Goal: Task Accomplishment & Management: Manage account settings

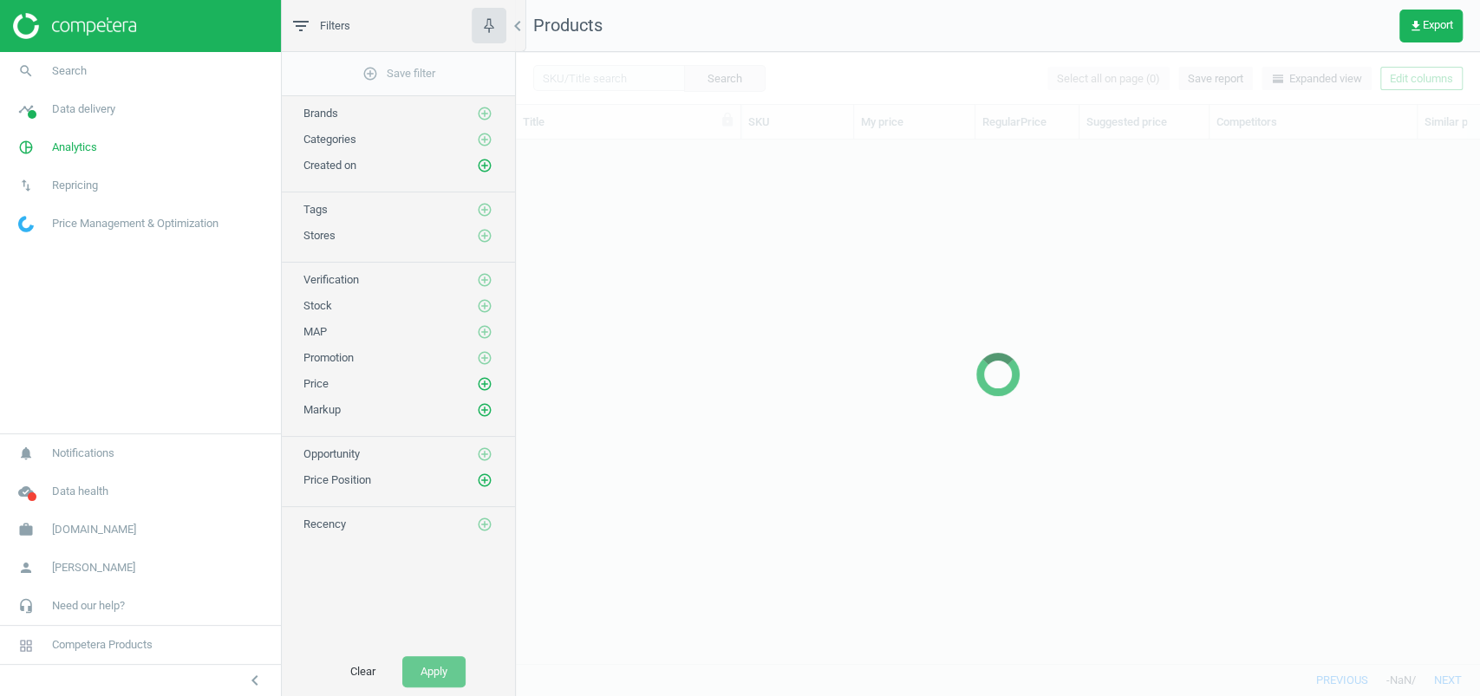
scroll to position [489, 946]
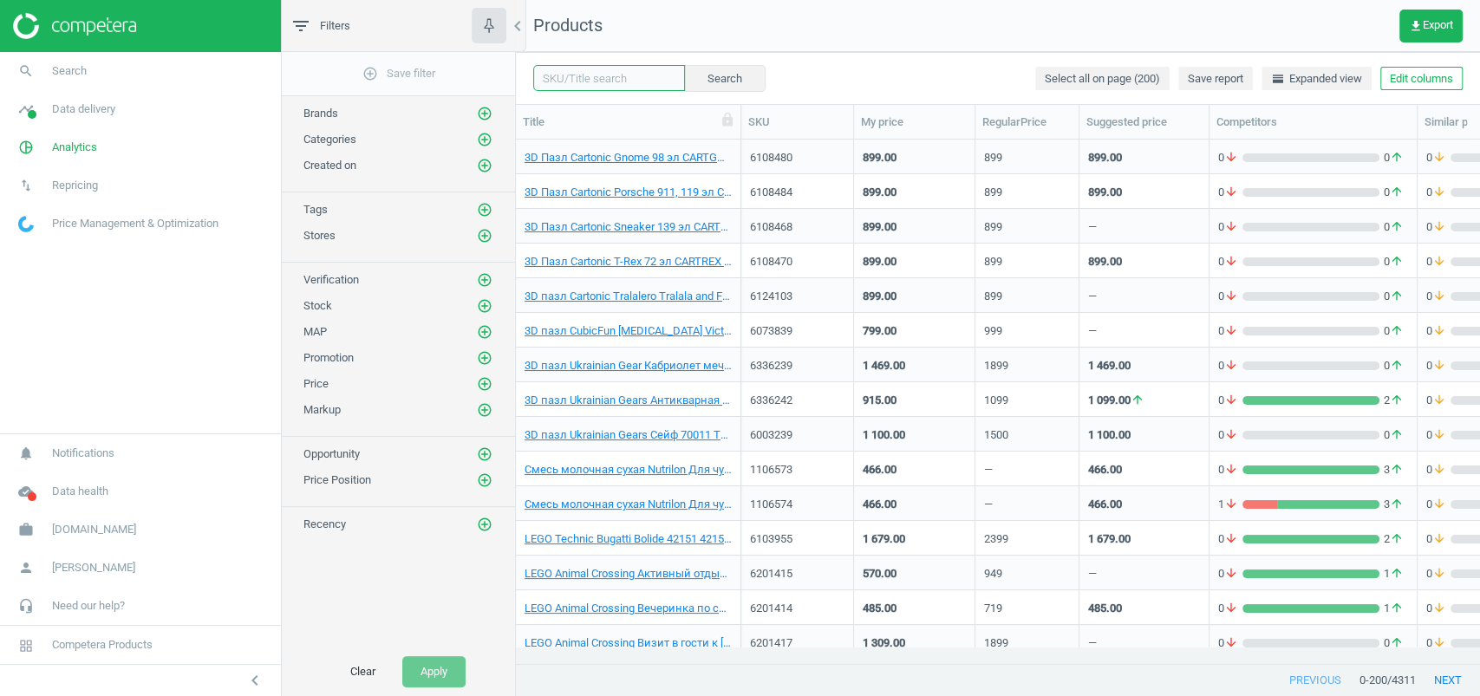
click at [630, 68] on input "text" at bounding box center [609, 78] width 152 height 26
paste input "1105408"
type input "1105408"
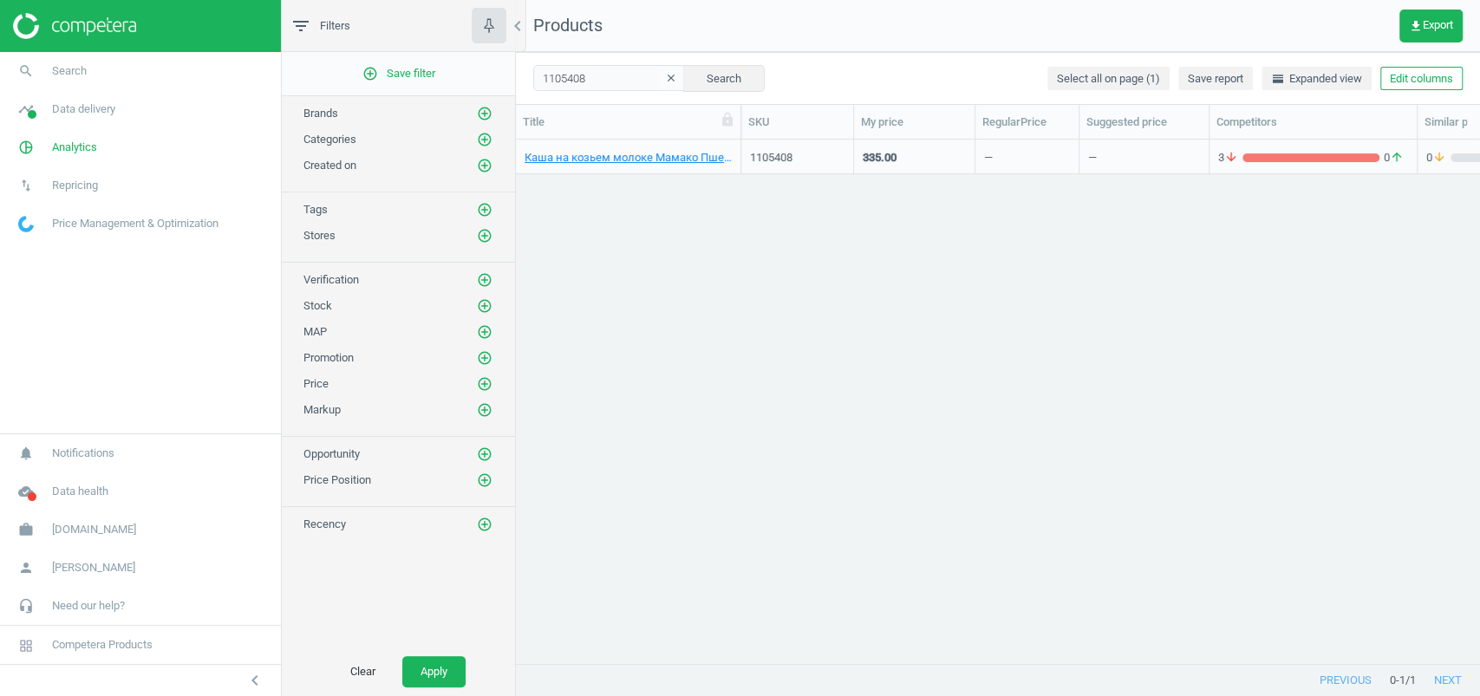
click at [830, 147] on div "1105408" at bounding box center [797, 156] width 95 height 30
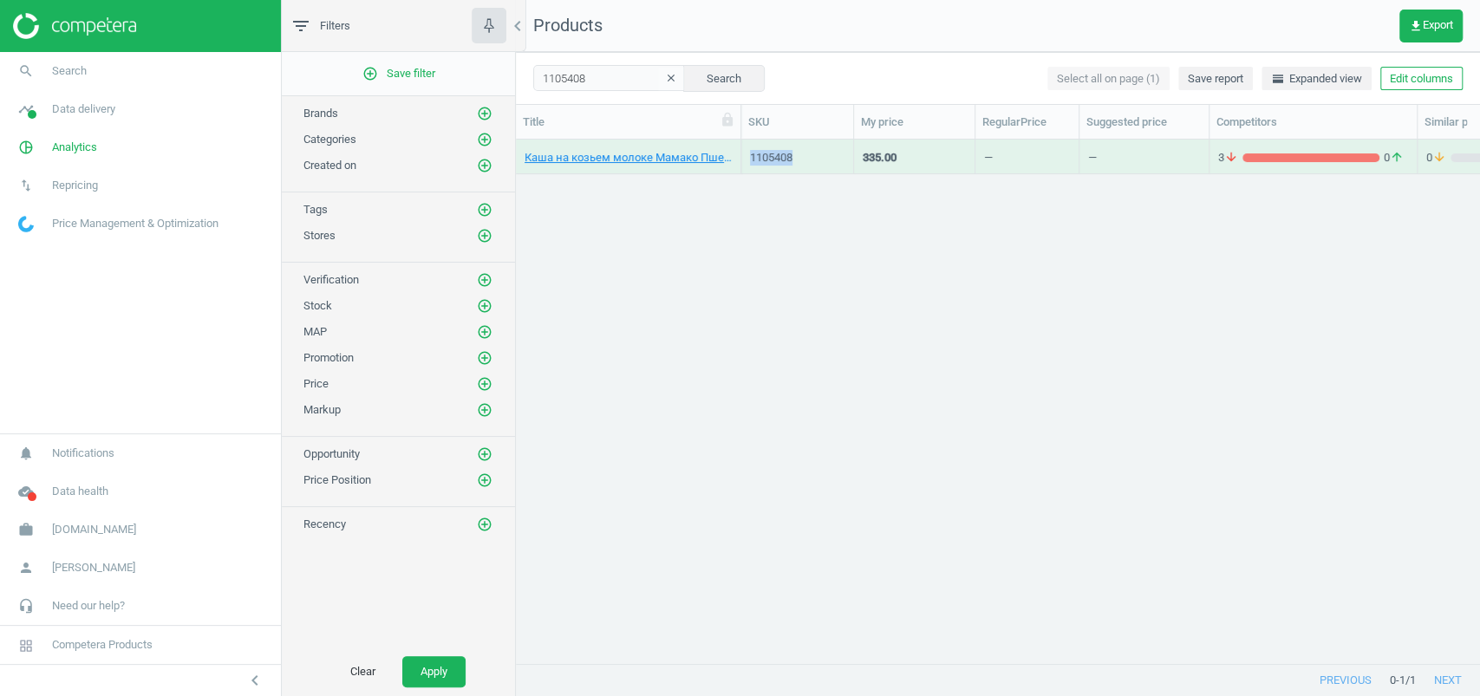
click at [830, 147] on div "1105408" at bounding box center [797, 156] width 95 height 30
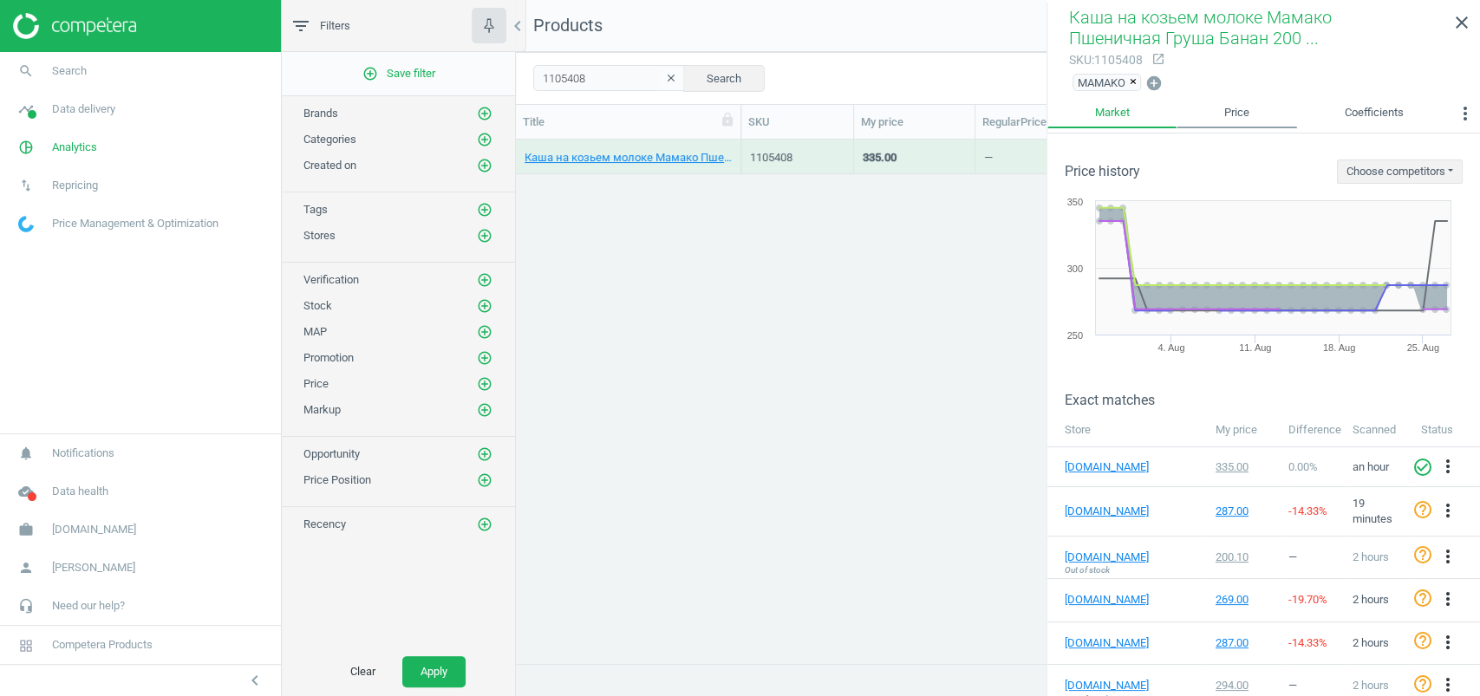
click at [1231, 114] on link "Price" at bounding box center [1237, 113] width 120 height 29
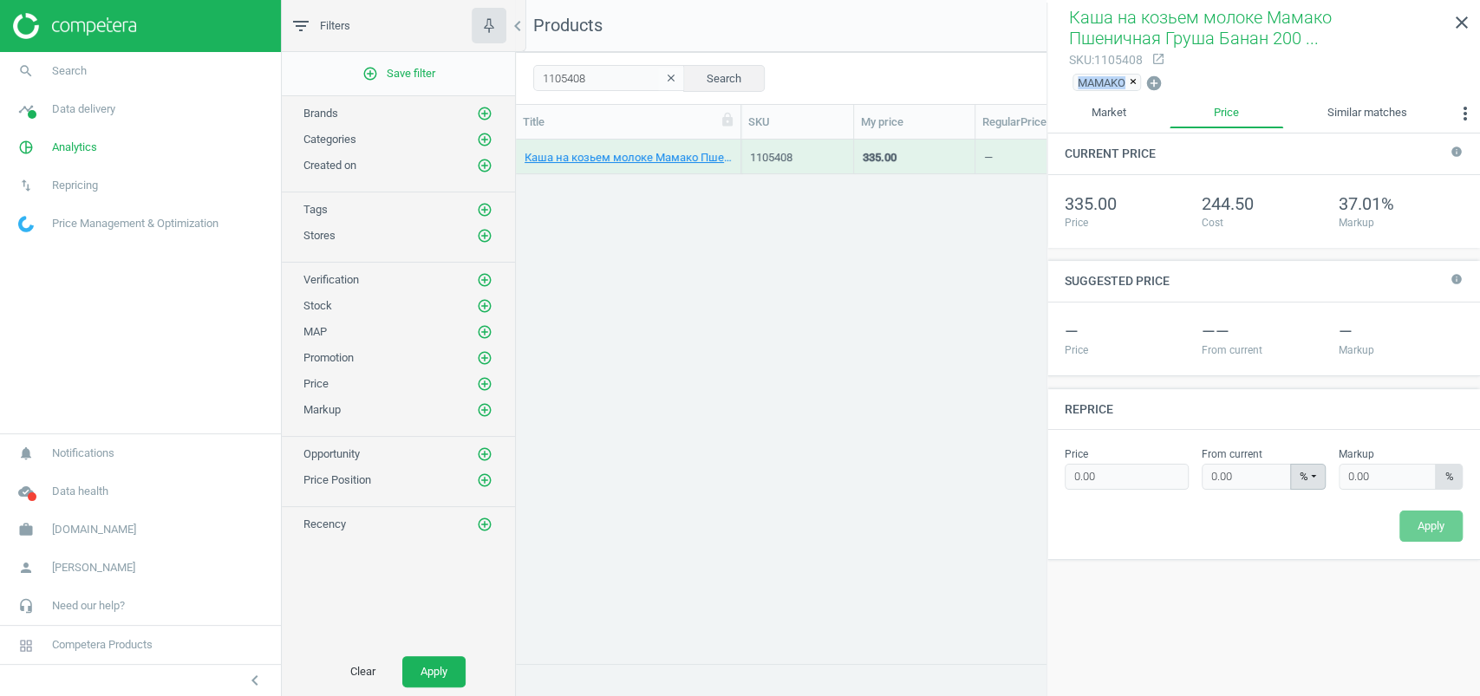
drag, startPoint x: 1063, startPoint y: 82, endPoint x: 1125, endPoint y: 88, distance: 61.8
click at [1125, 88] on div "Каша на козьем молоке Мамако Пшеничная Груша Банан 200 ... sku : 1105408 open_i…" at bounding box center [1263, 51] width 433 height 96
copy span "MAMAKO"
click at [1137, 122] on link "Market" at bounding box center [1108, 113] width 122 height 29
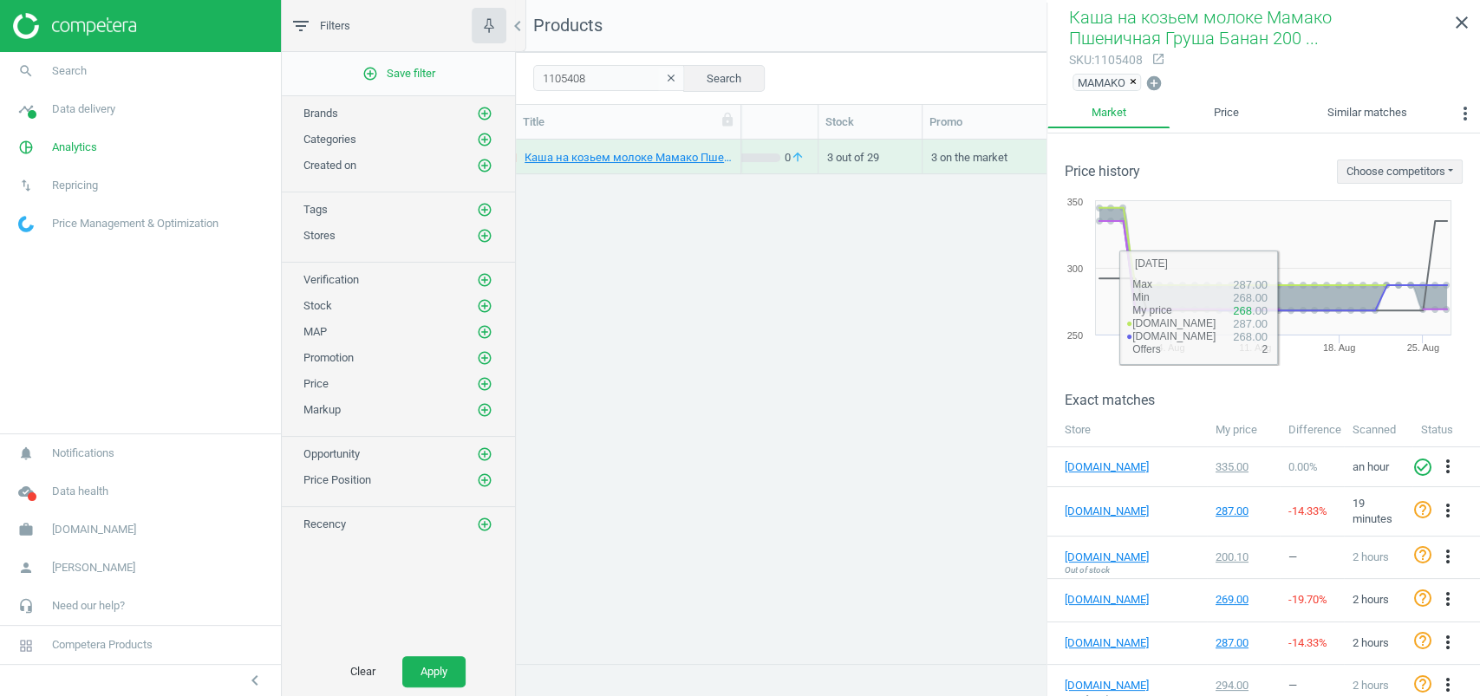
scroll to position [1, 0]
click at [1461, 23] on icon "close" at bounding box center [1462, 22] width 21 height 21
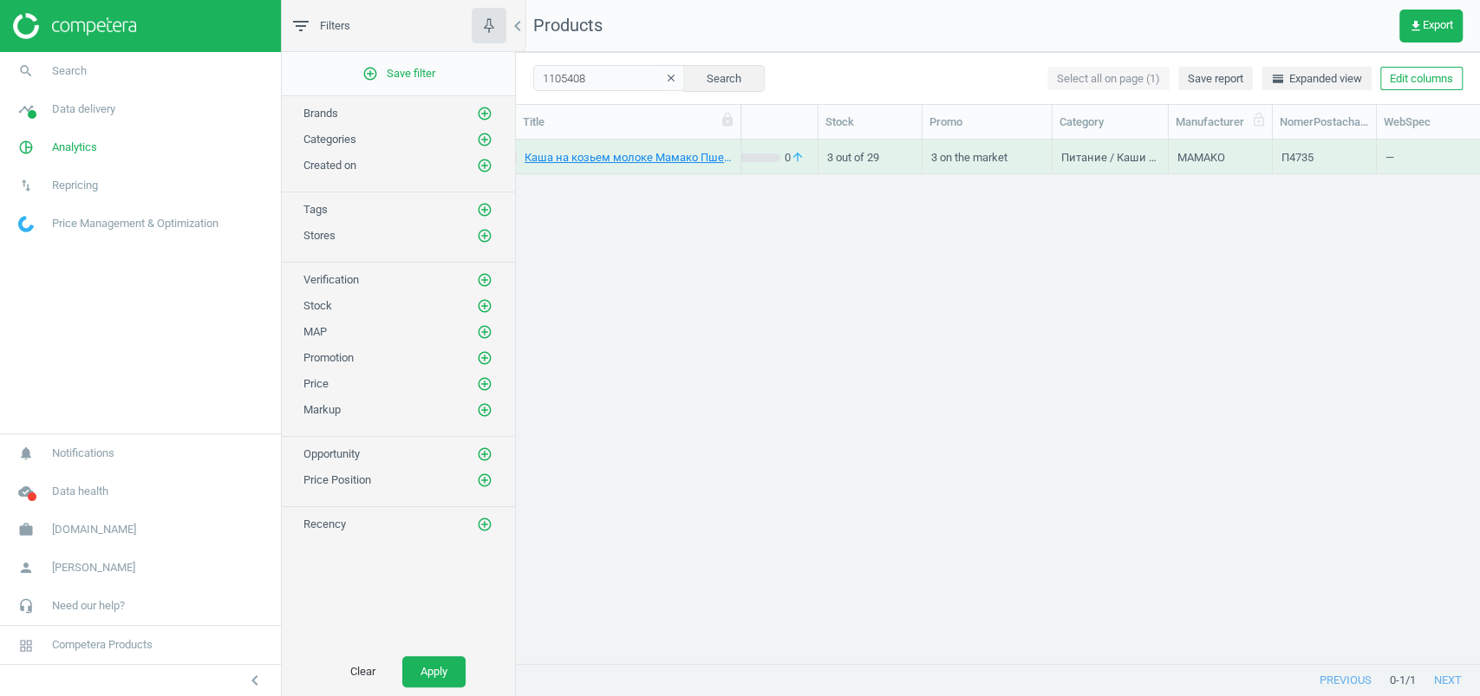
scroll to position [0, 781]
drag, startPoint x: 1153, startPoint y: 121, endPoint x: 1282, endPoint y: 123, distance: 128.3
click at [1177, 123] on div at bounding box center [1167, 122] width 17 height 34
click at [103, 540] on link "work Antoshka.ua" at bounding box center [140, 530] width 281 height 38
click at [81, 477] on span "Switch campaign" at bounding box center [57, 479] width 77 height 14
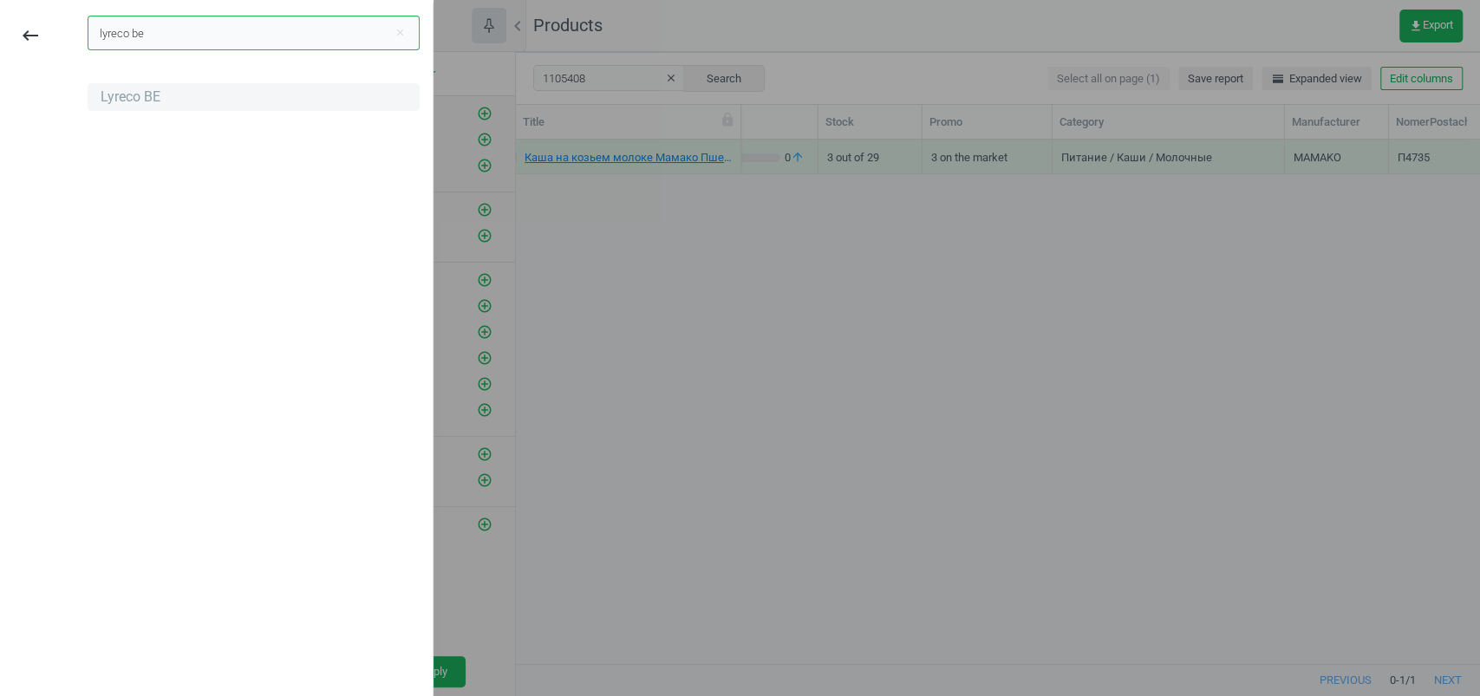
type input "lyreco be"
click at [107, 96] on div "Lyreco BE" at bounding box center [131, 97] width 60 height 19
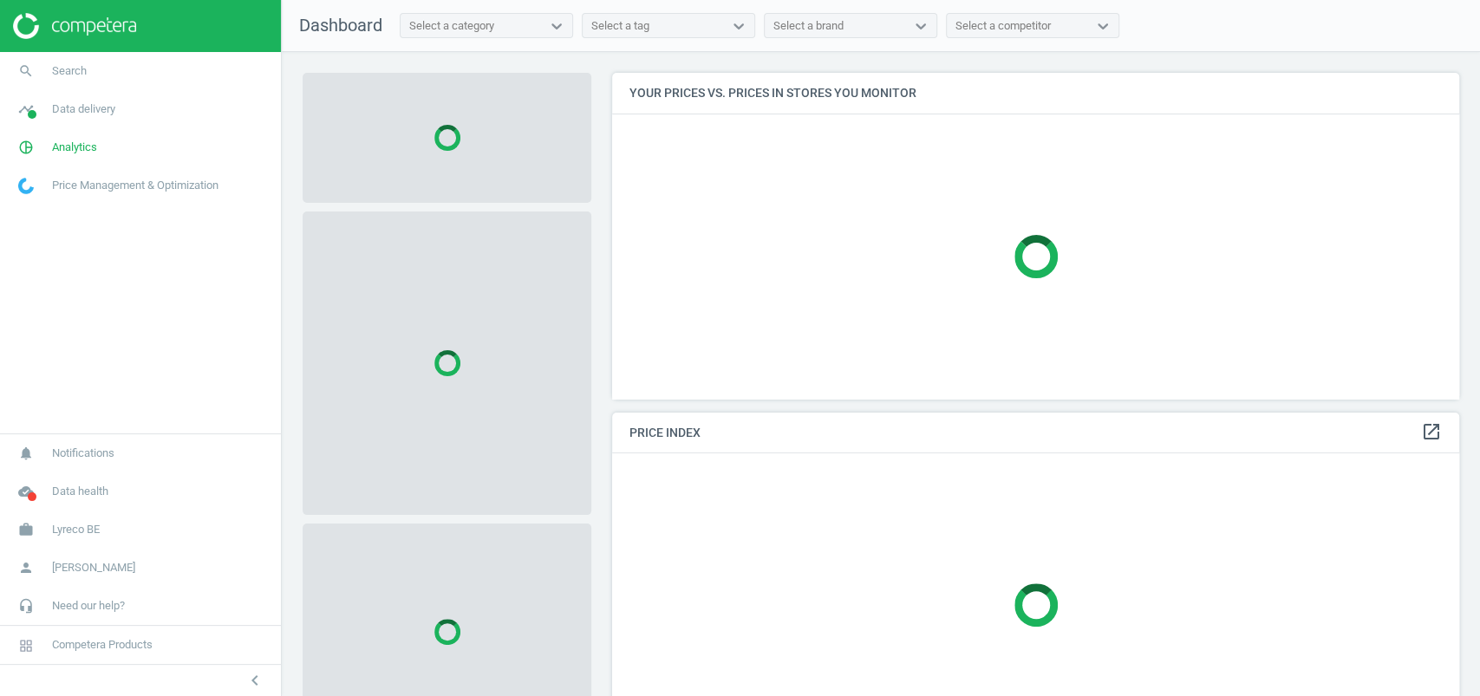
scroll to position [361, 865]
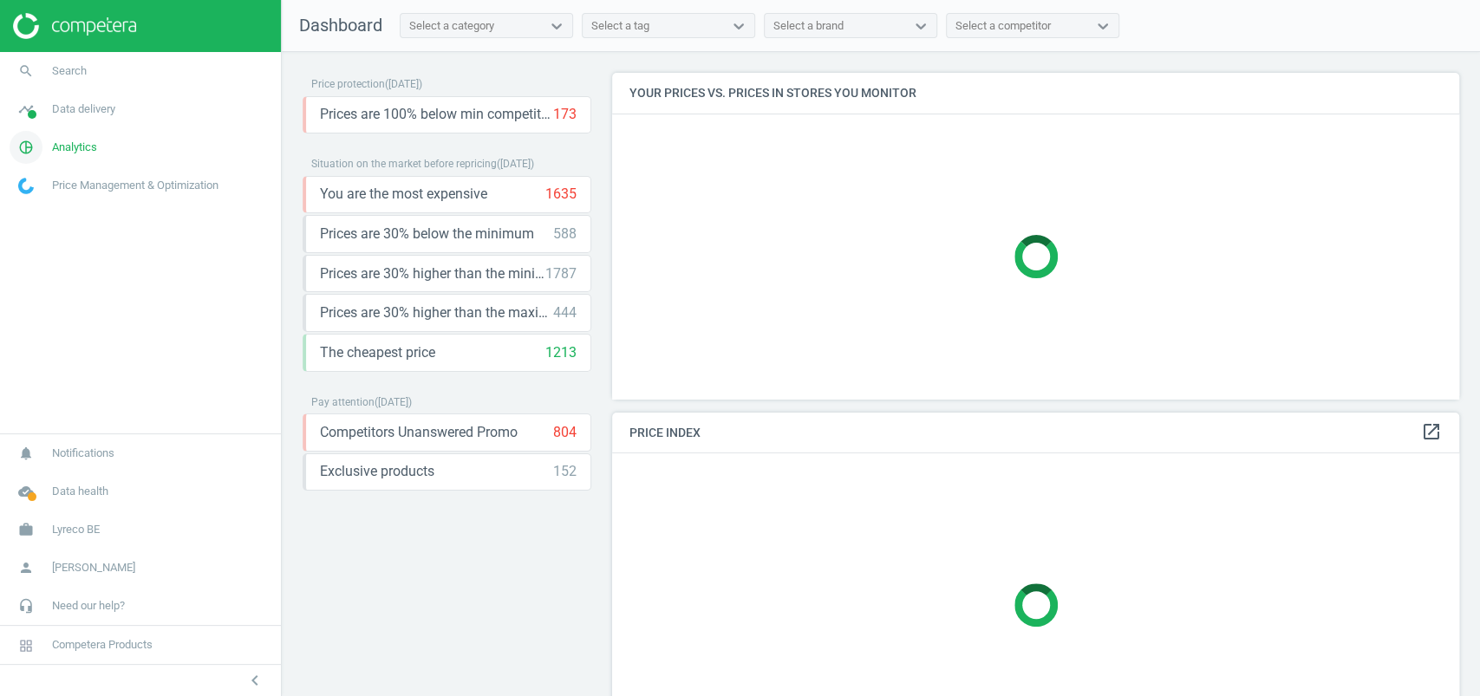
click at [79, 145] on span "Analytics" at bounding box center [74, 148] width 45 height 16
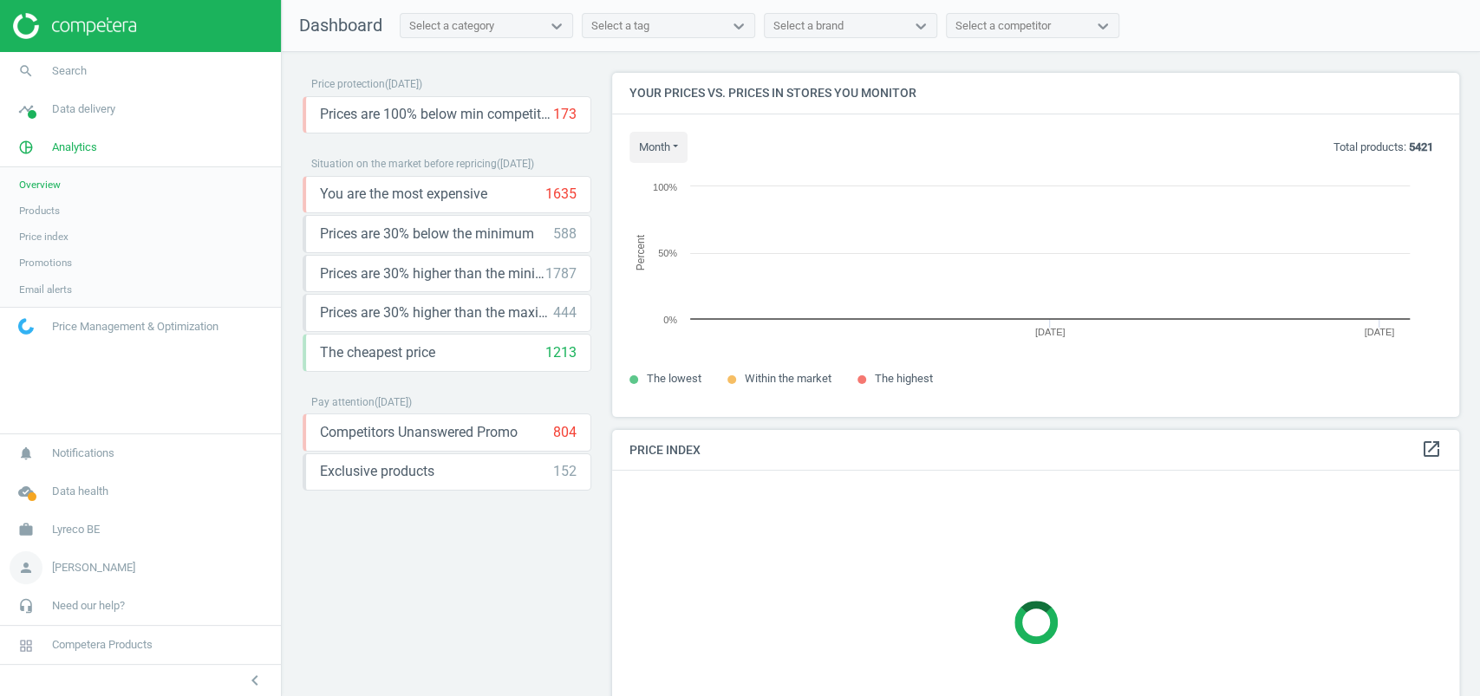
scroll to position [378, 865]
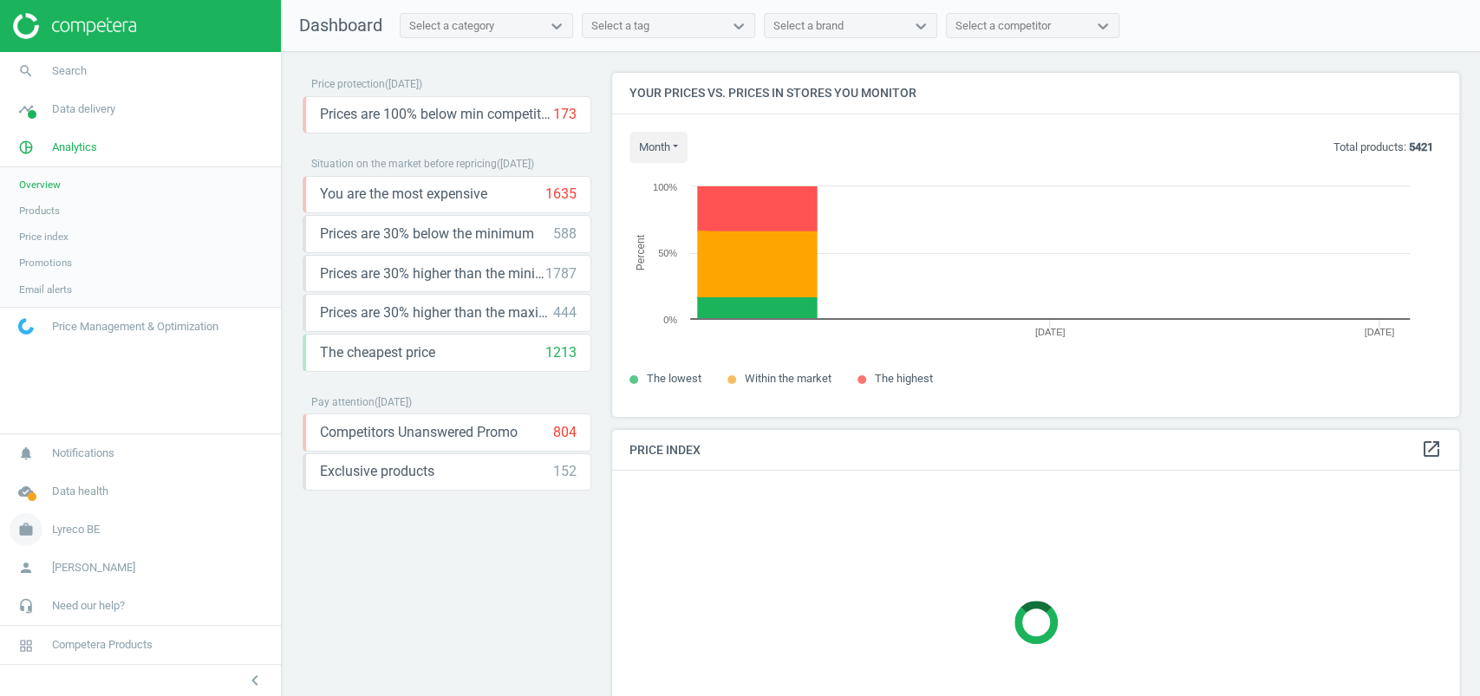
click at [82, 539] on link "work Lyreco BE" at bounding box center [140, 530] width 281 height 38
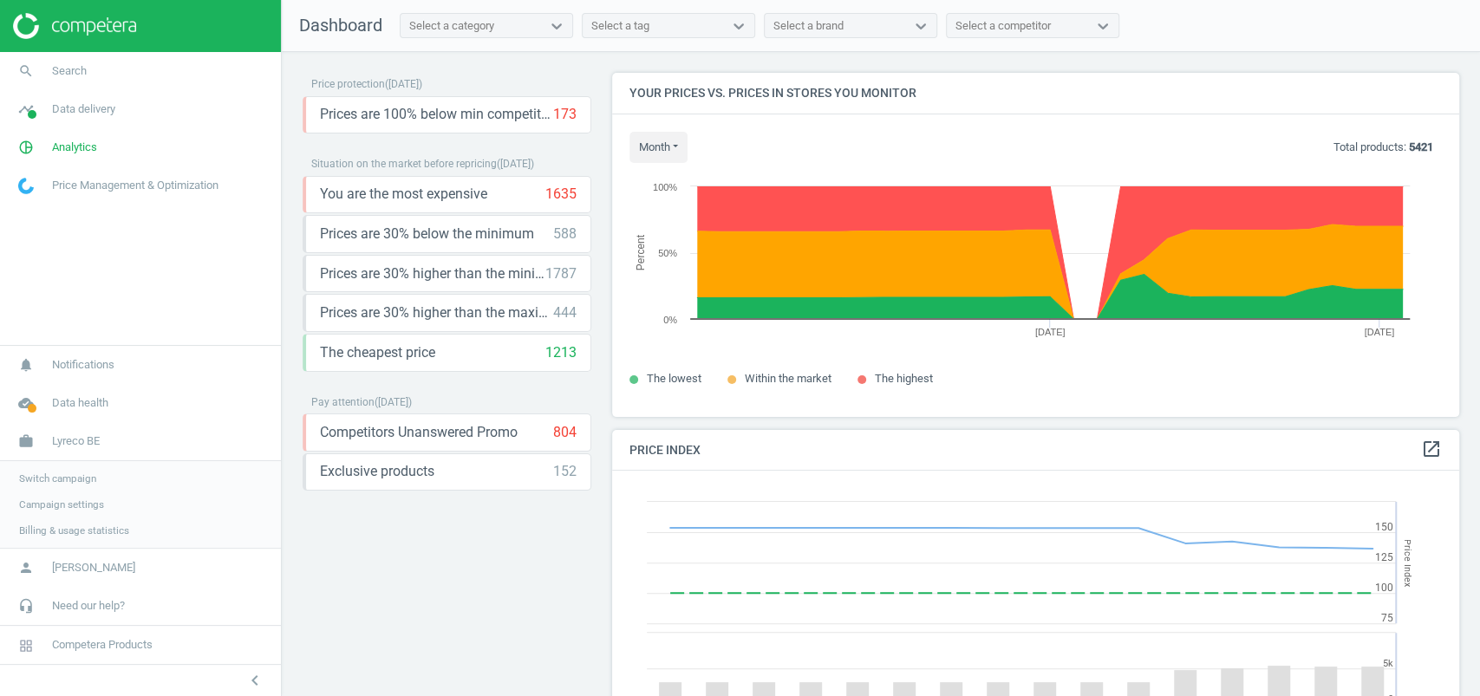
scroll to position [434, 865]
click at [78, 505] on span "Campaign settings" at bounding box center [61, 505] width 85 height 14
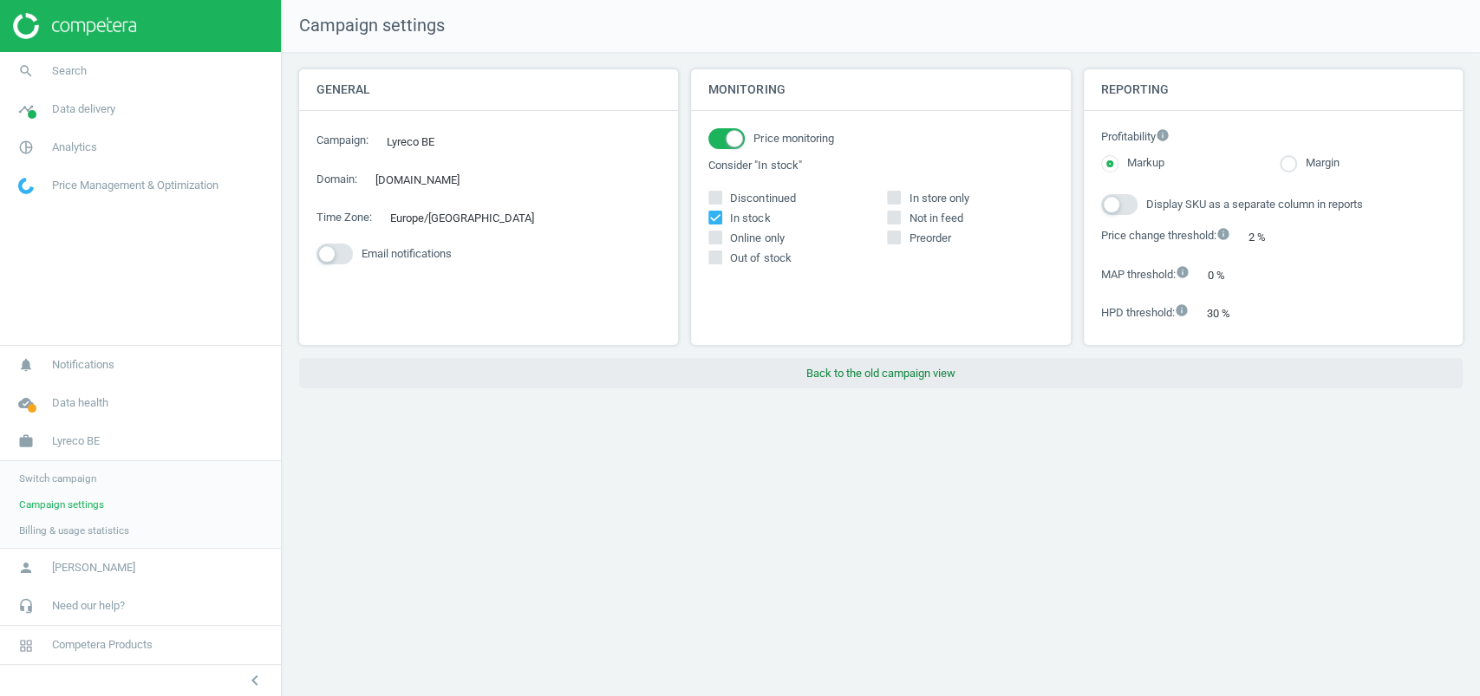
click at [871, 373] on button "Back to the old campaign view" at bounding box center [881, 373] width 1164 height 31
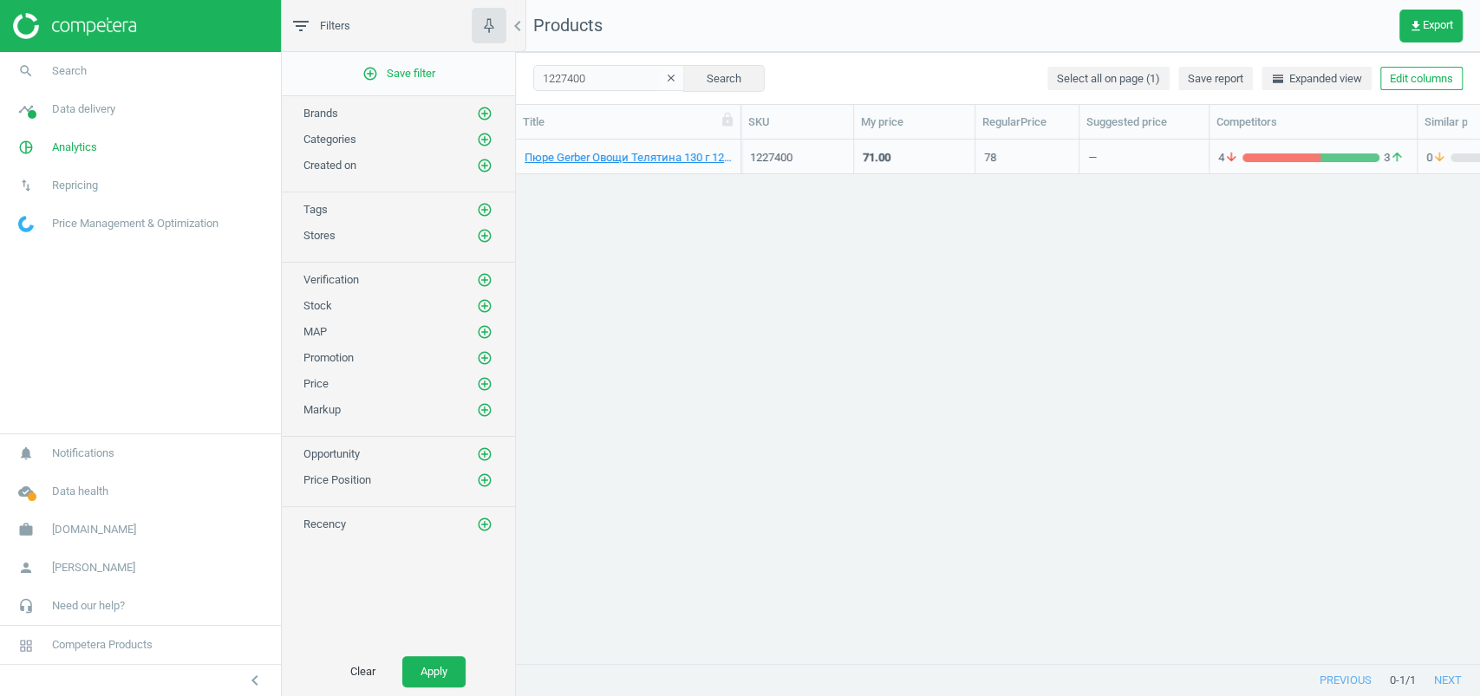
scroll to position [489, 946]
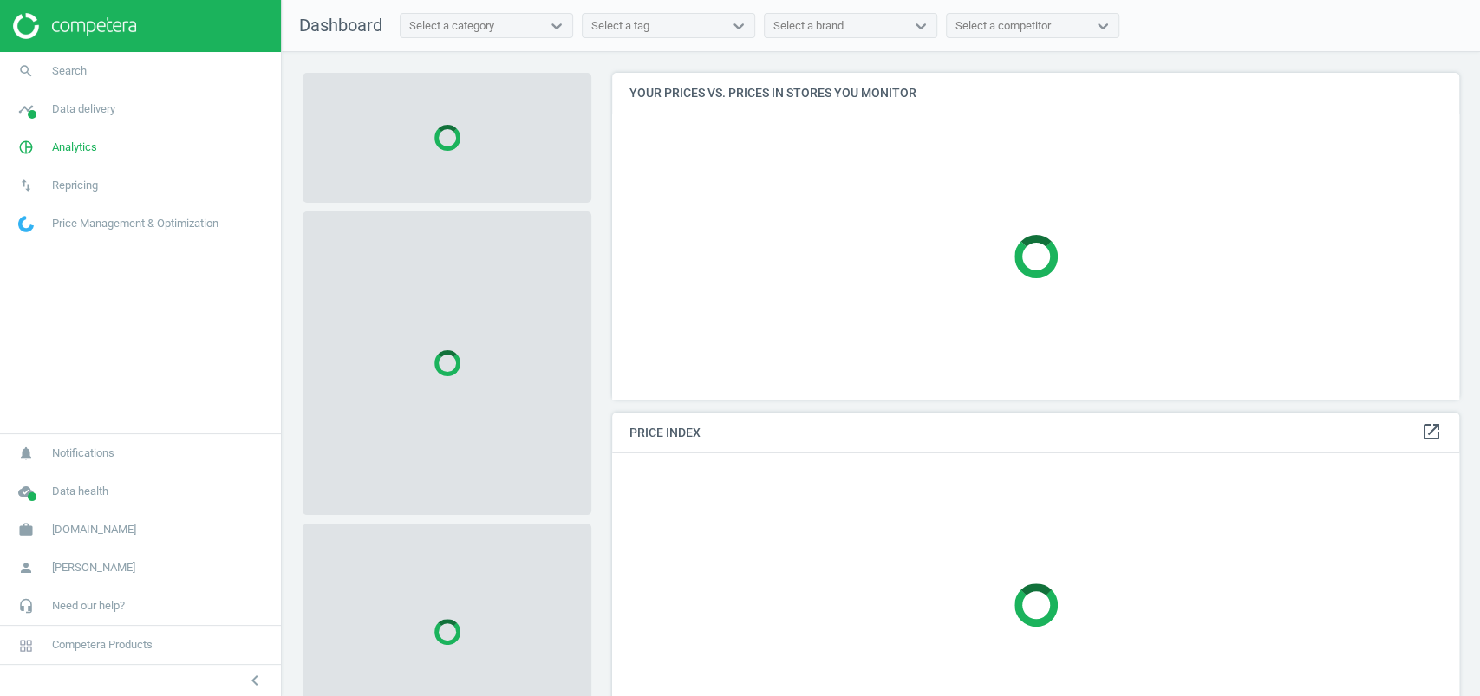
scroll to position [361, 865]
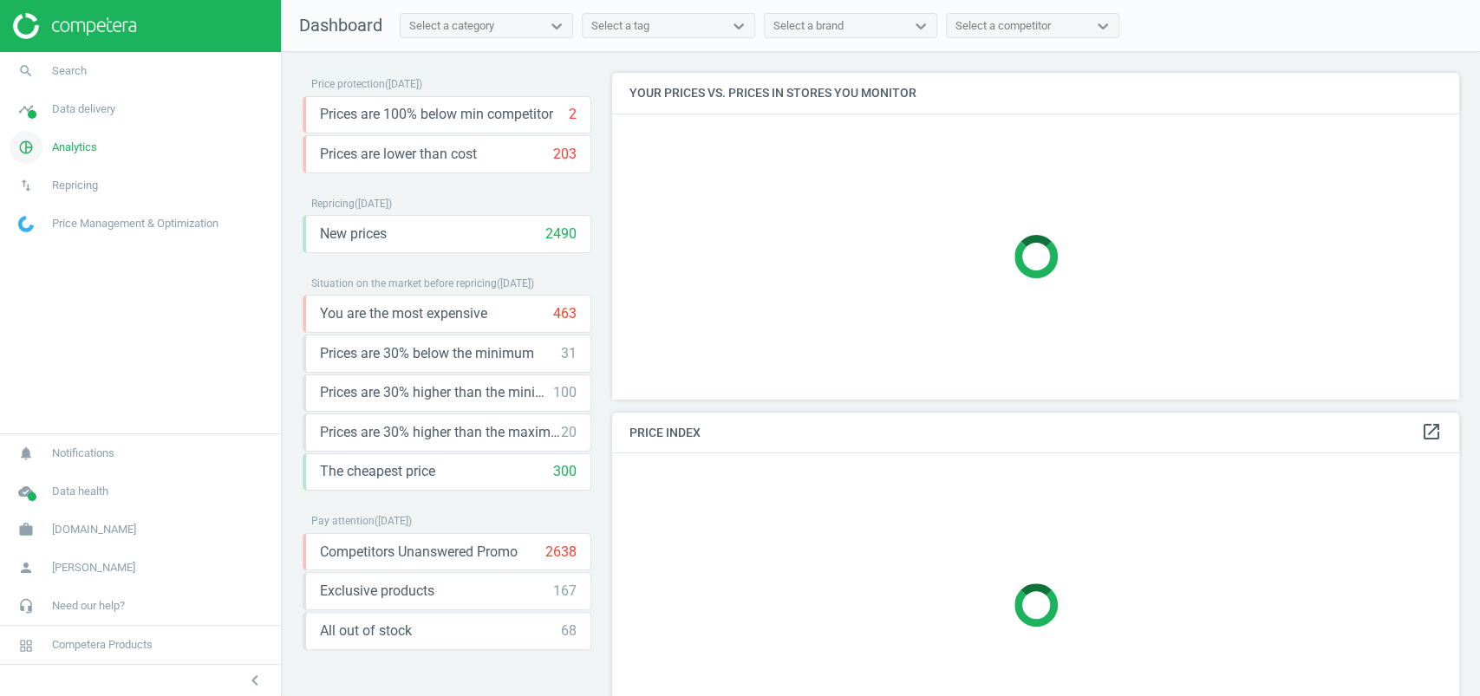
click at [16, 134] on icon "pie_chart_outlined" at bounding box center [26, 147] width 33 height 33
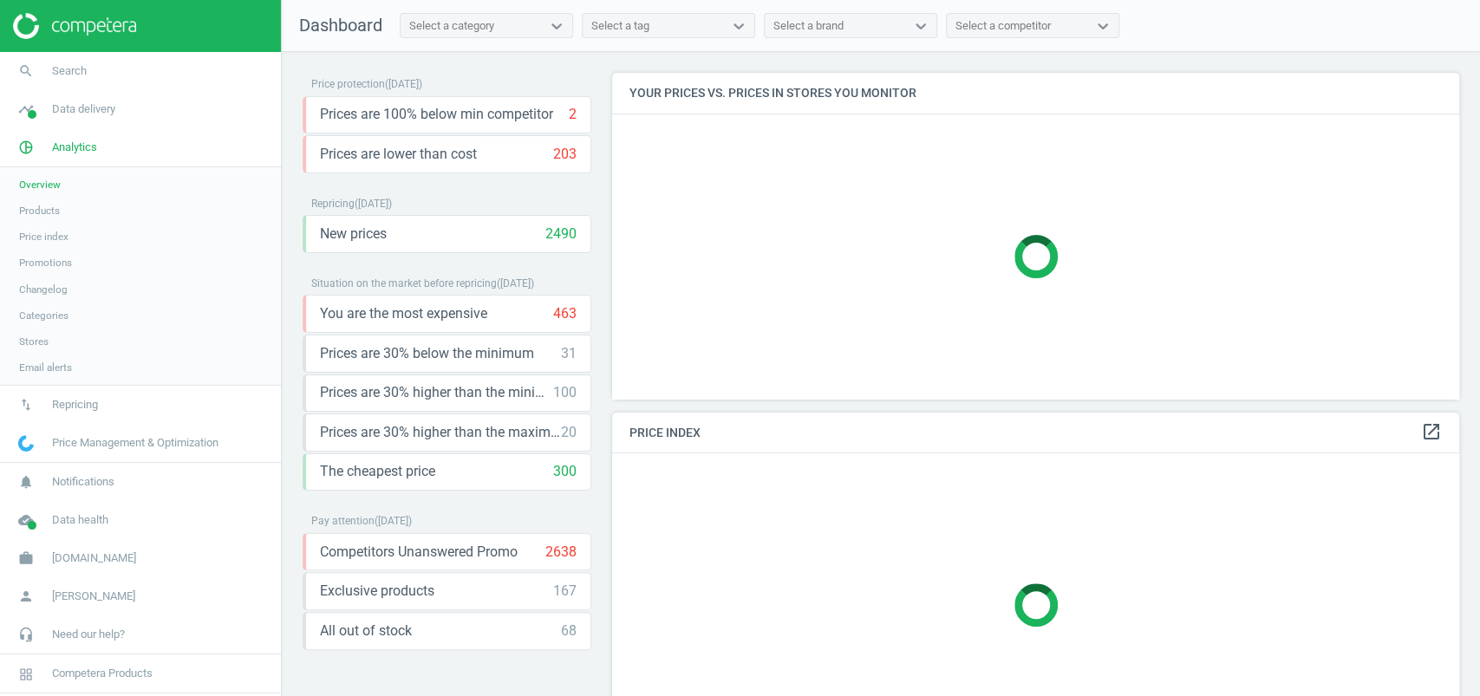
click at [40, 205] on span "Products" at bounding box center [39, 211] width 41 height 14
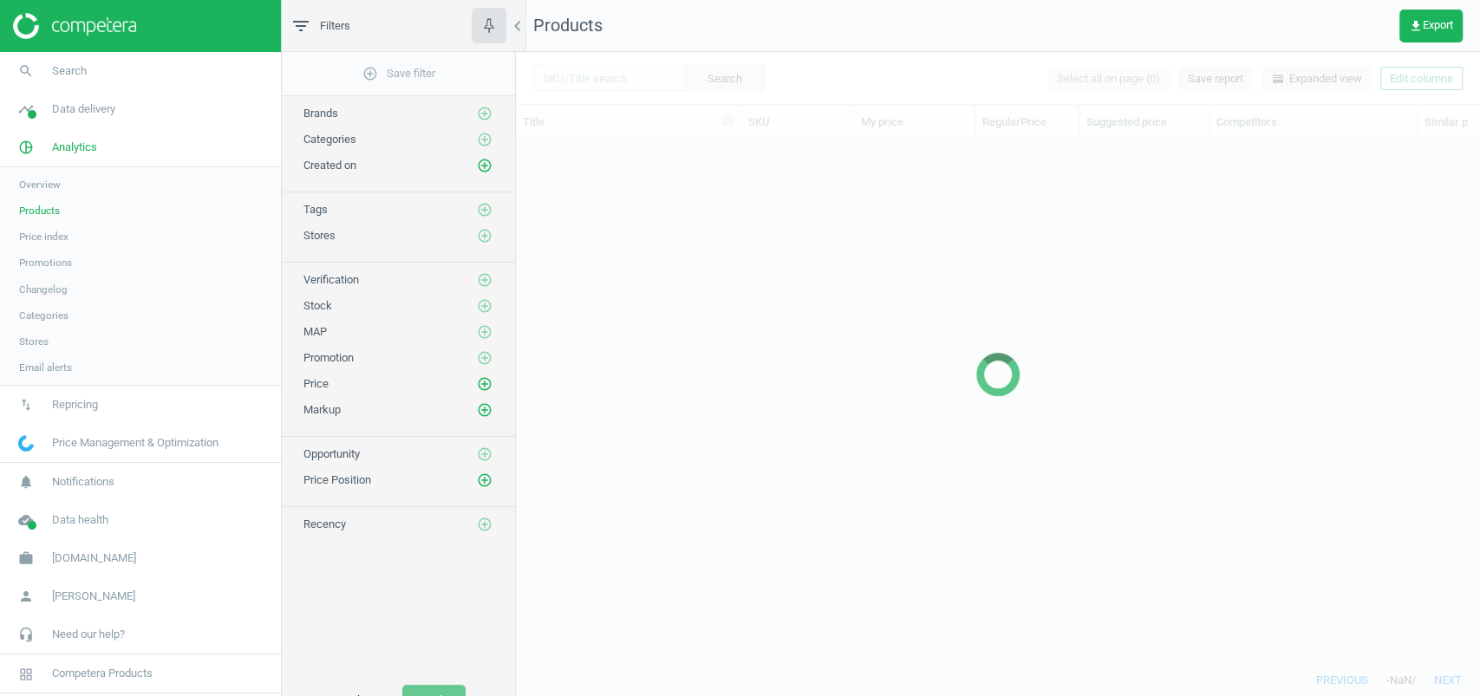
scroll to position [489, 946]
click at [605, 77] on div at bounding box center [998, 374] width 964 height 644
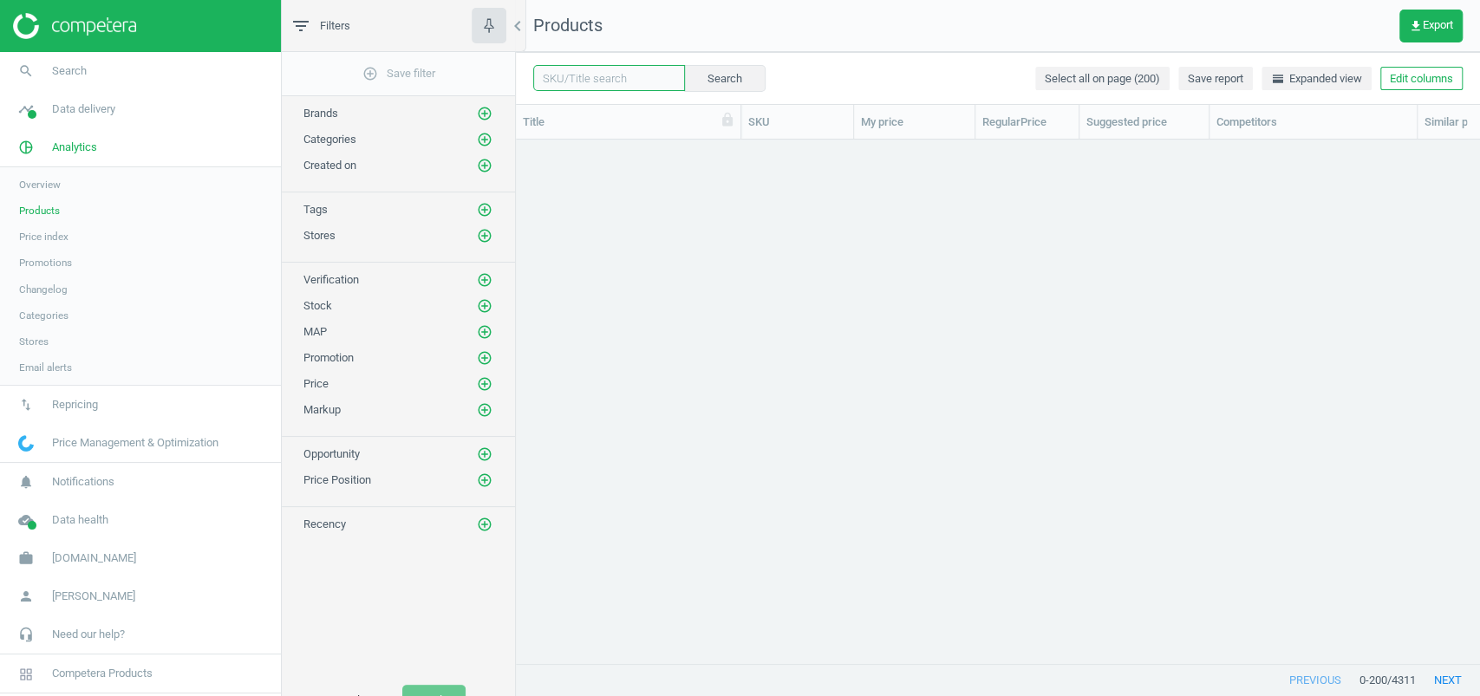
click at [605, 77] on input "text" at bounding box center [609, 78] width 152 height 26
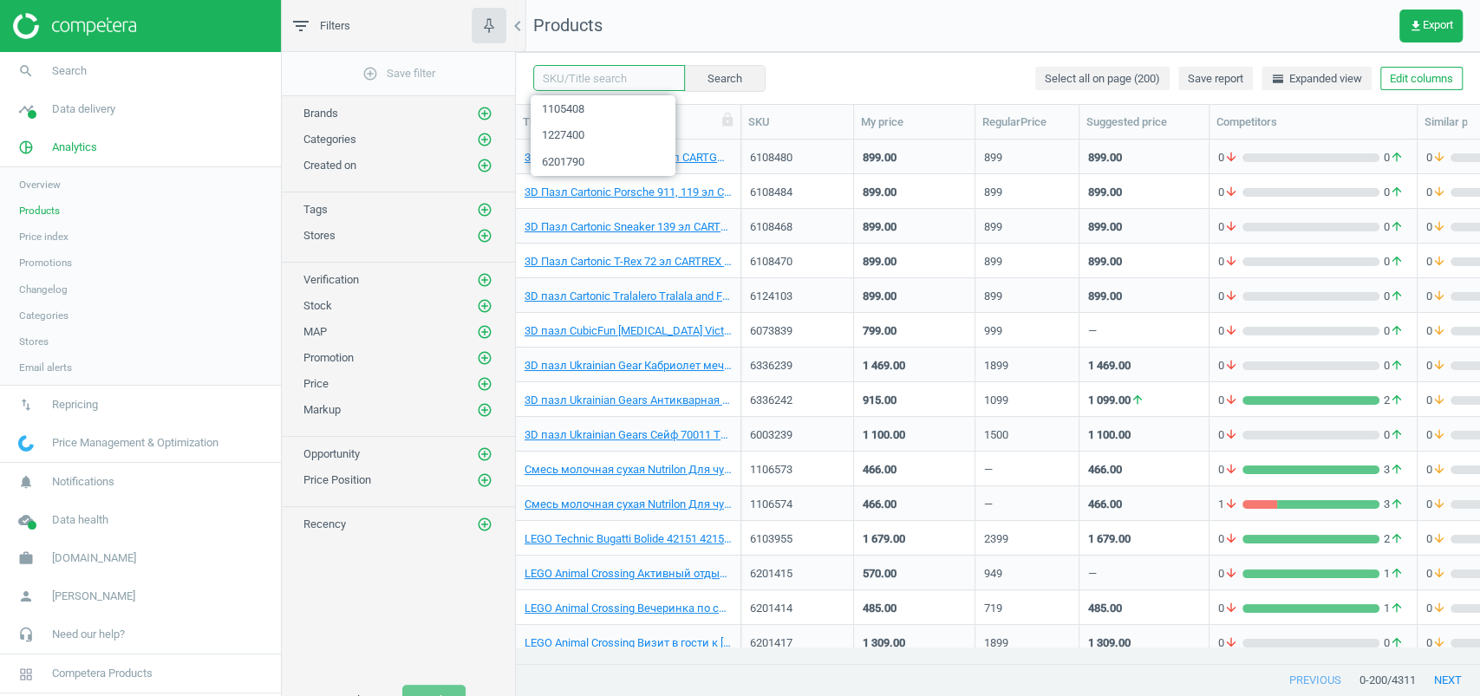
paste input "1105408"
type input "1105408"
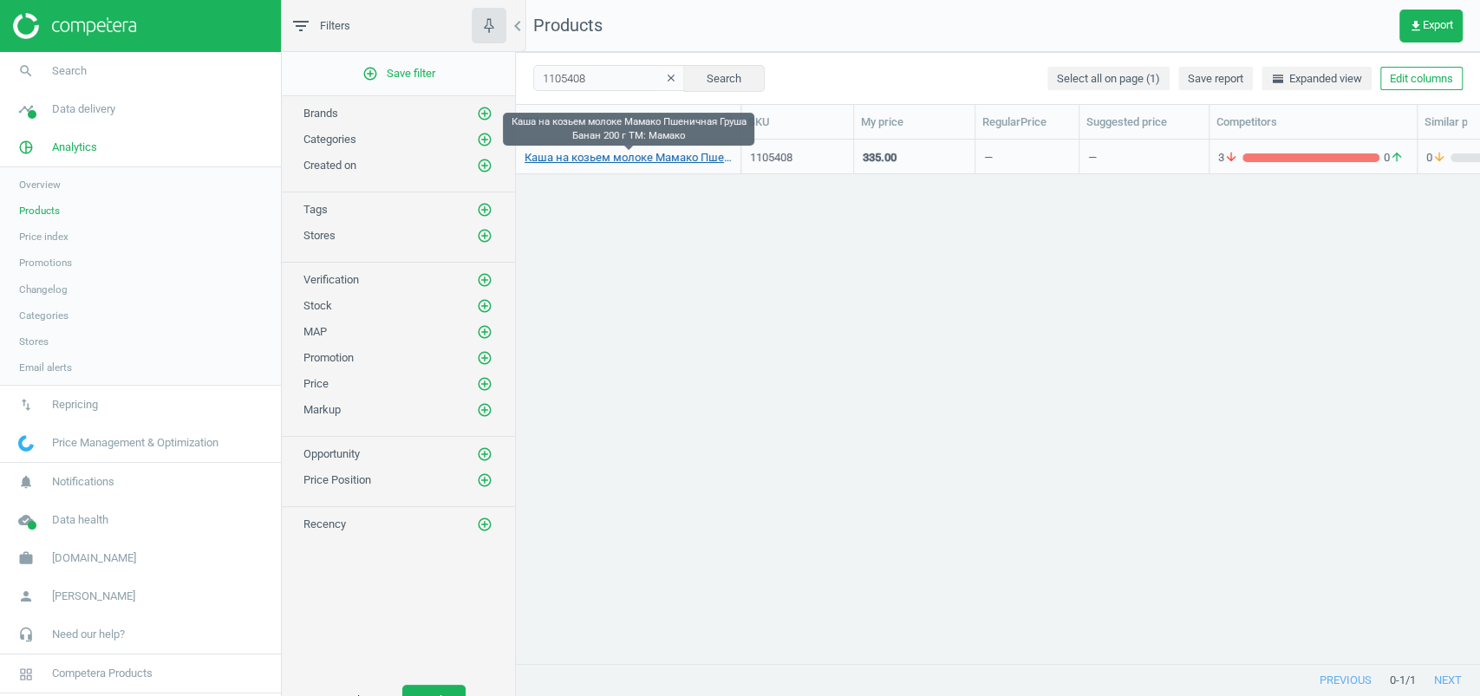
click at [697, 155] on link "Каша на козьем молоке Мамако Пшеничная Груша Банан 200 г TM: Мамако" at bounding box center [628, 158] width 207 height 16
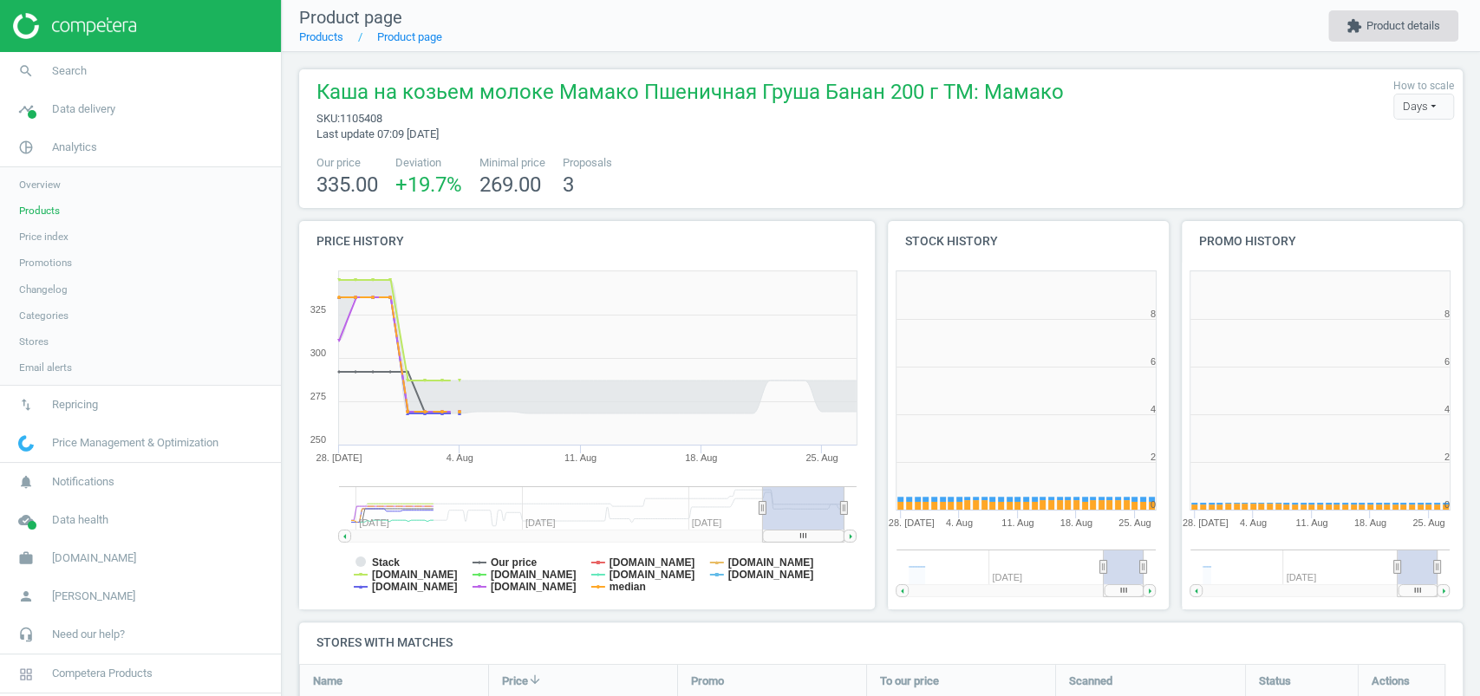
click at [1377, 25] on button "extension Product details" at bounding box center [1393, 25] width 130 height 31
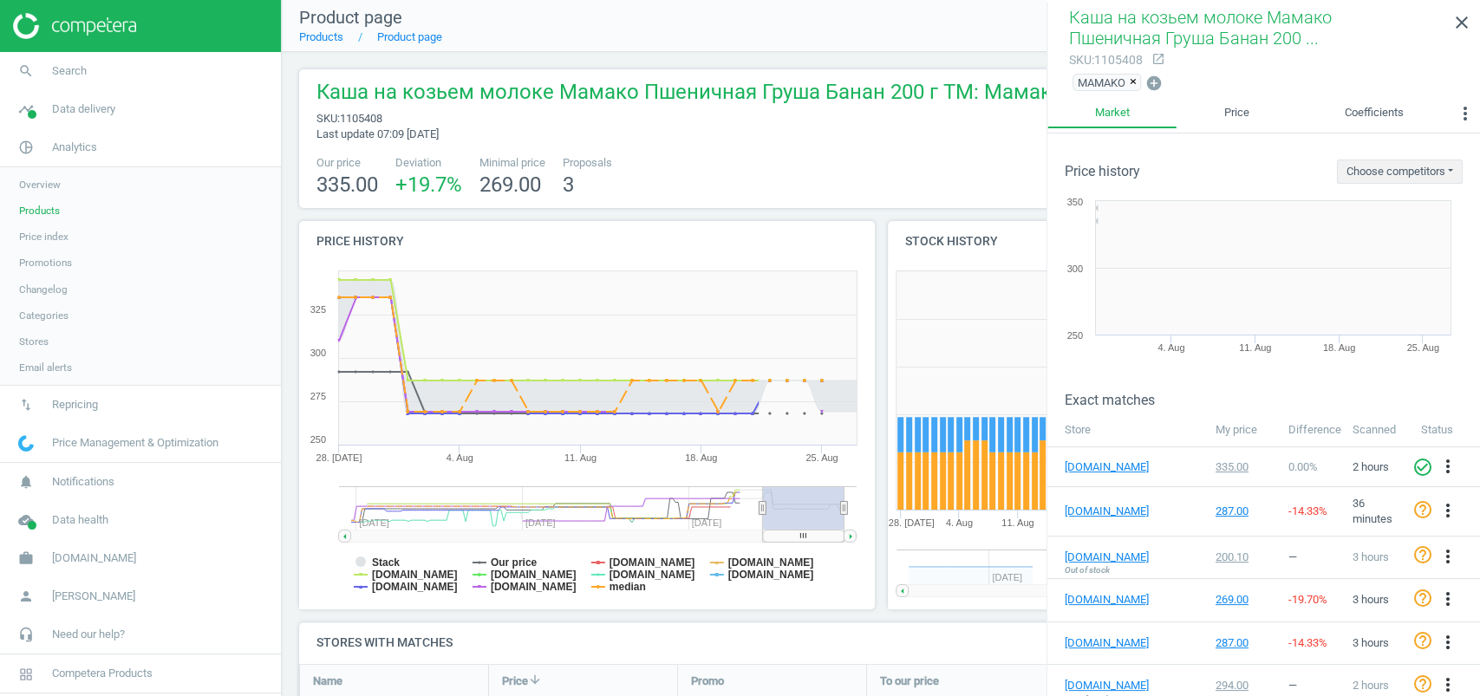
scroll to position [382, 312]
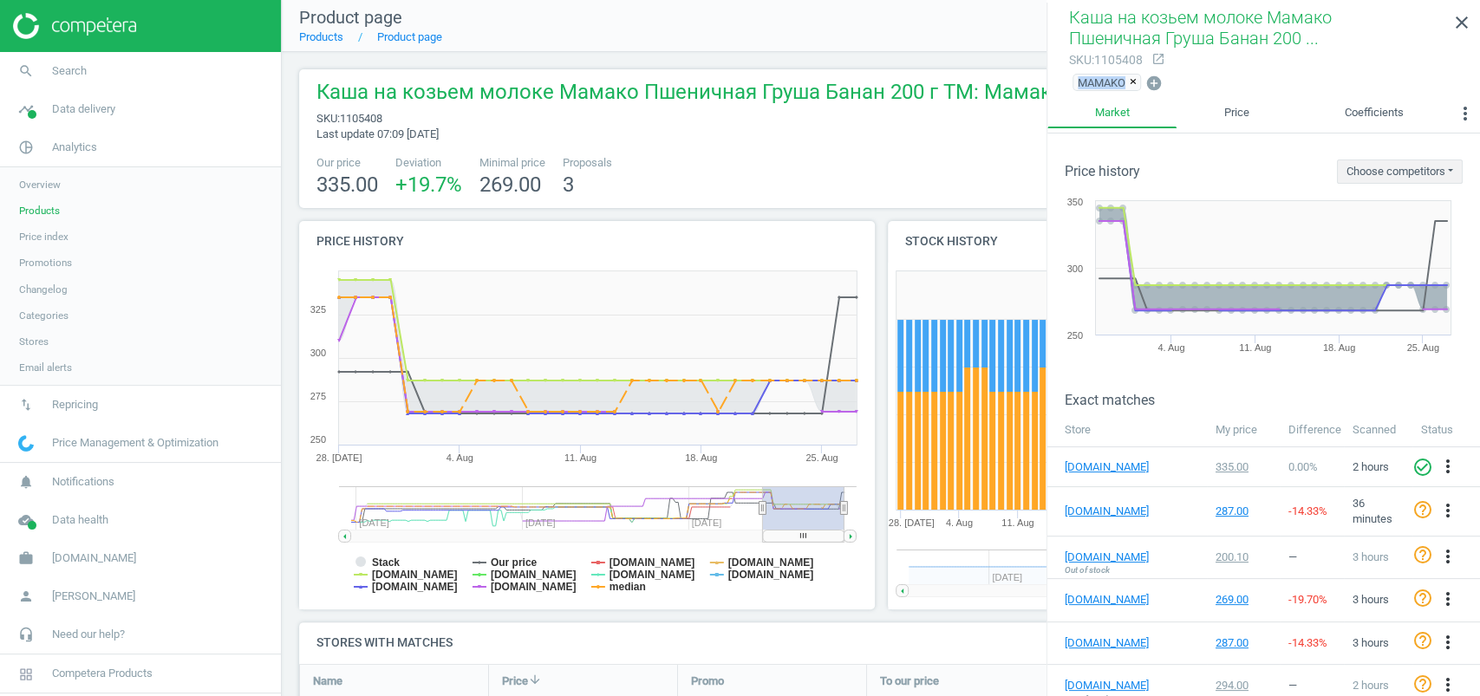
drag, startPoint x: 1069, startPoint y: 84, endPoint x: 1125, endPoint y: 82, distance: 55.6
click at [1125, 82] on span "MAMAKO ×" at bounding box center [1106, 82] width 75 height 24
copy span "MAMAKO"
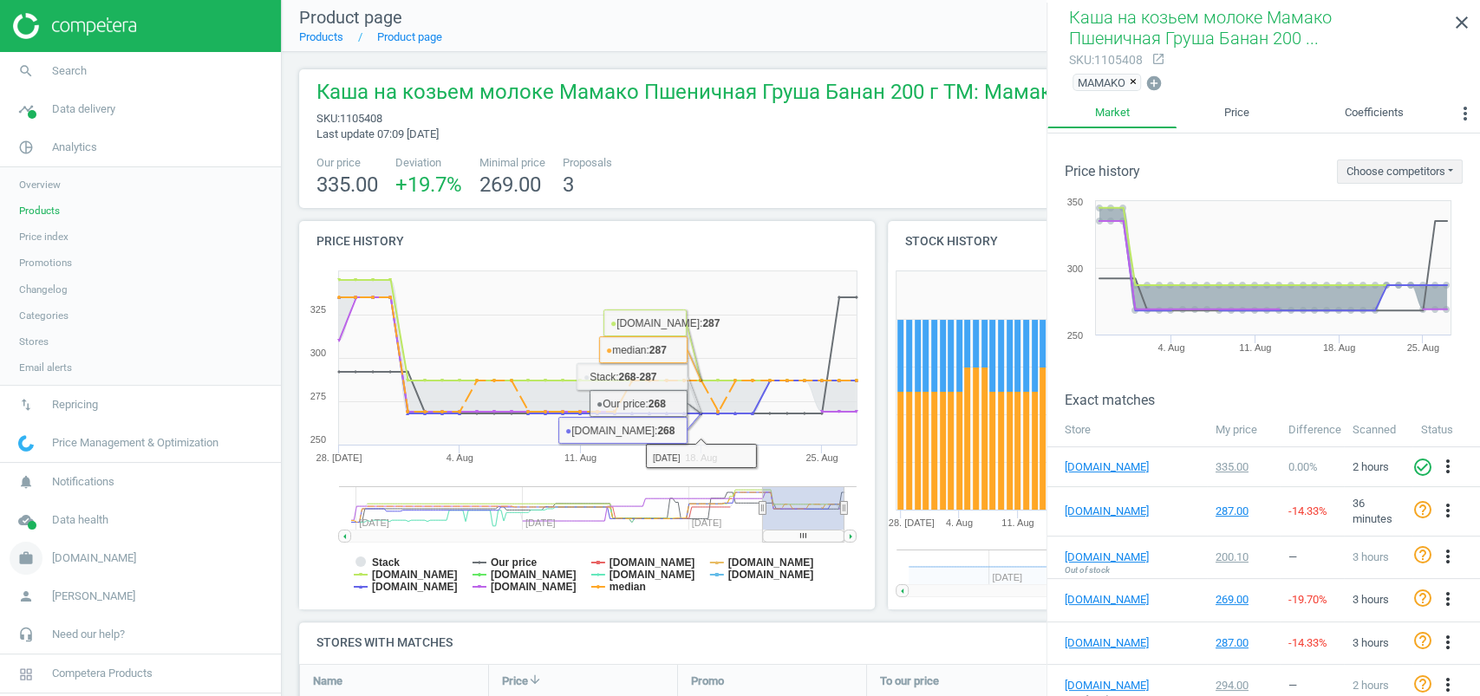
click at [34, 574] on span "work" at bounding box center [26, 558] width 52 height 38
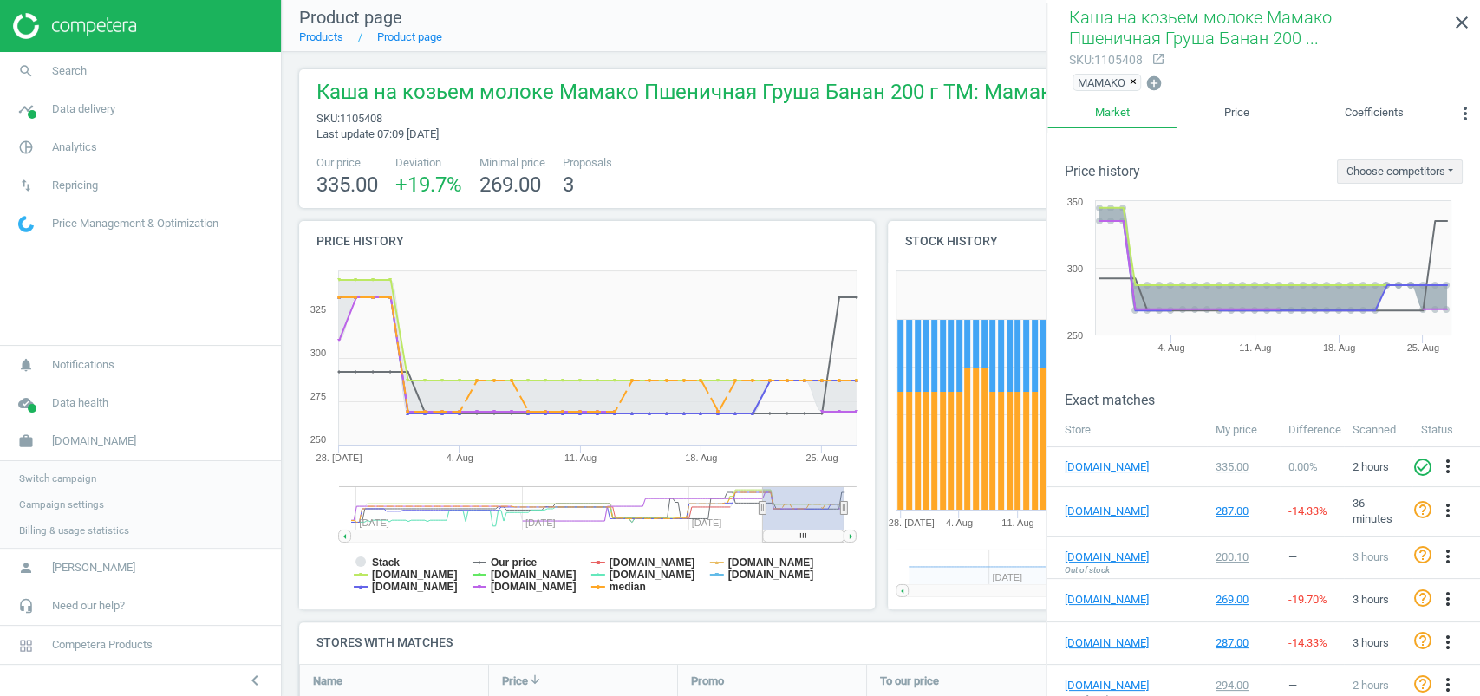
click at [78, 496] on link "Campaign settings" at bounding box center [140, 505] width 281 height 26
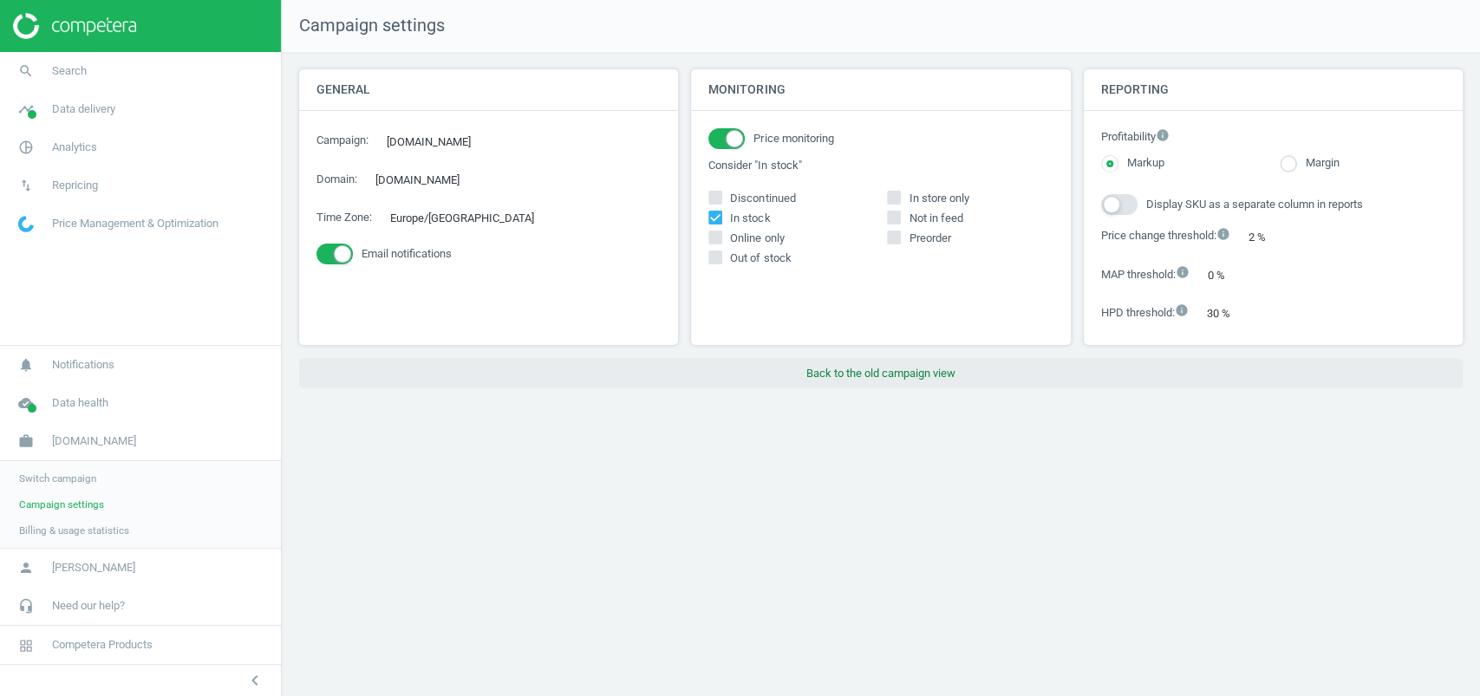
click at [832, 358] on button "Back to the old campaign view" at bounding box center [881, 373] width 1164 height 31
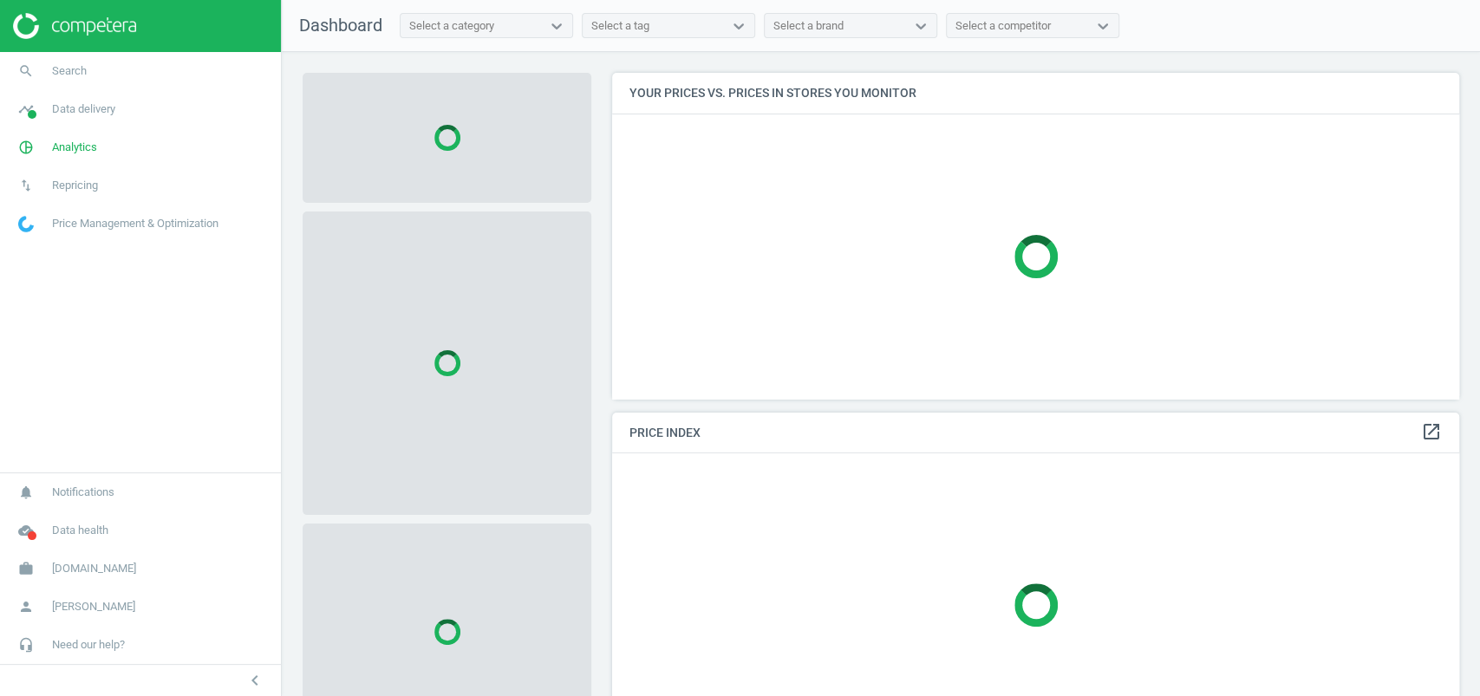
scroll to position [361, 865]
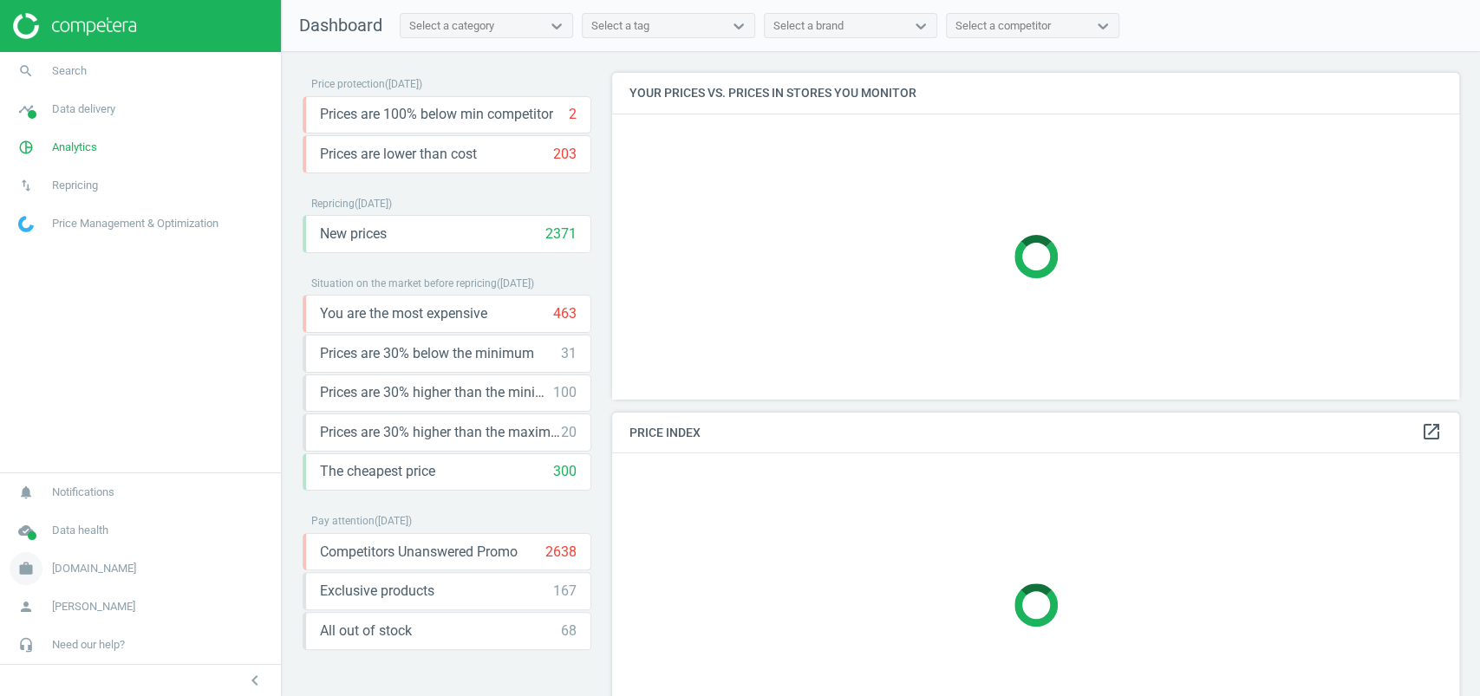
click at [95, 568] on span "[DOMAIN_NAME]" at bounding box center [94, 569] width 84 height 16
click at [79, 543] on span "Campaign settings" at bounding box center [61, 544] width 85 height 14
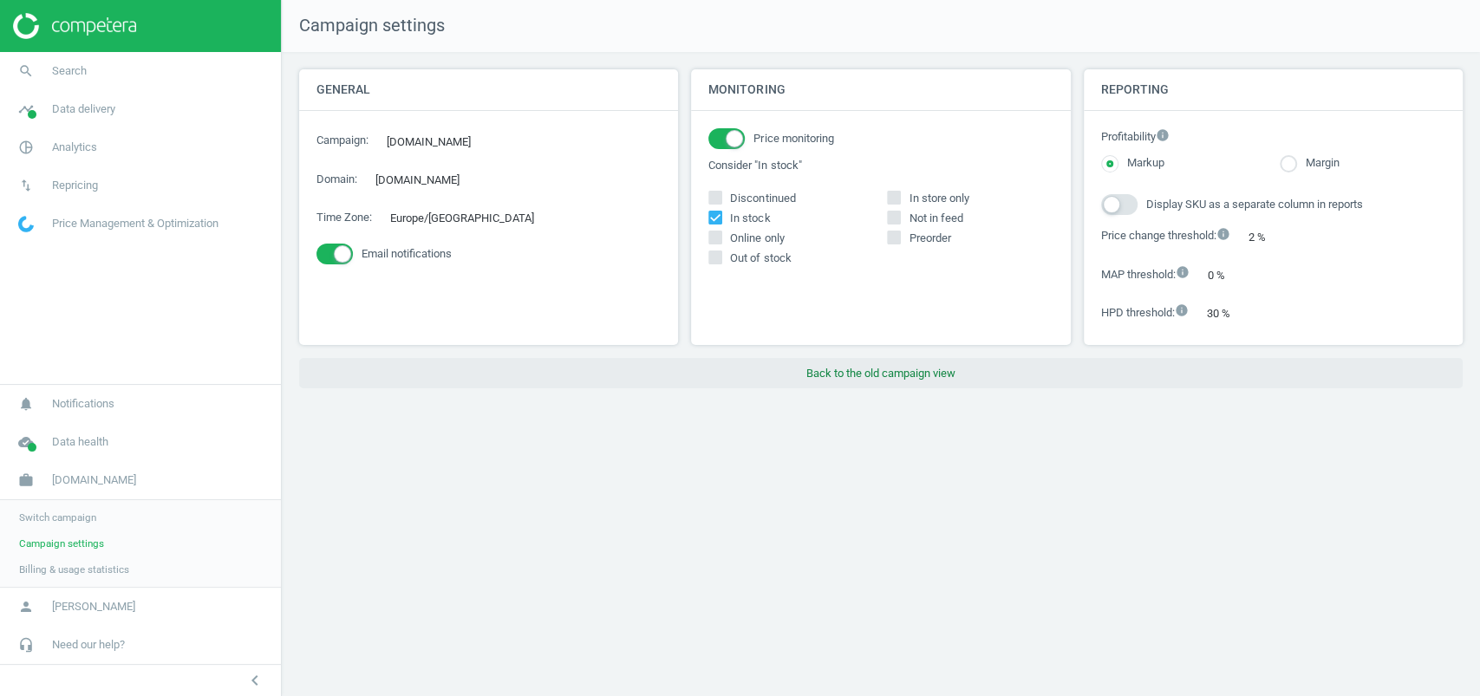
click at [838, 369] on button "Back to the old campaign view" at bounding box center [881, 373] width 1164 height 31
